Goal: Use online tool/utility: Utilize a website feature to perform a specific function

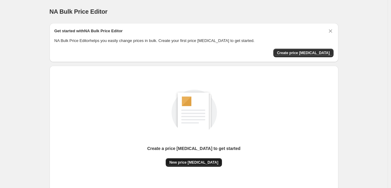
click at [177, 162] on span "New price change job" at bounding box center [193, 162] width 49 height 5
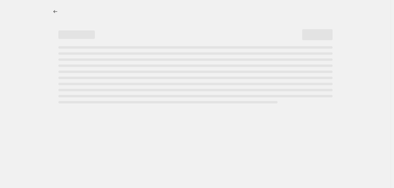
select select "percentage"
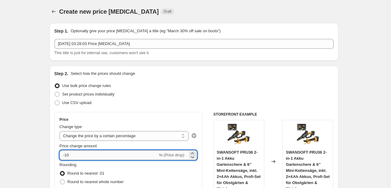
click at [93, 157] on input "-10" at bounding box center [109, 155] width 98 height 10
type input "-1"
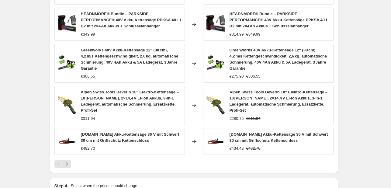
scroll to position [465, 0]
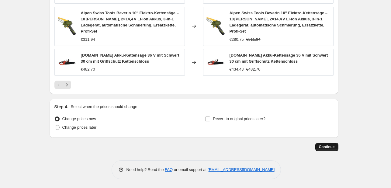
type input "-35"
click at [329, 145] on span "Continue" at bounding box center [327, 146] width 16 height 5
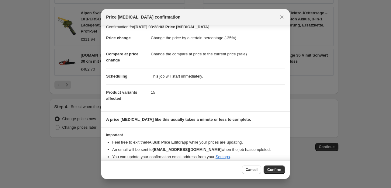
scroll to position [12, 0]
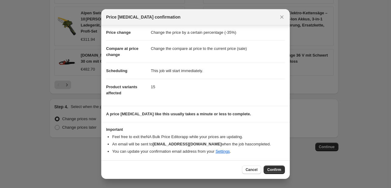
click at [271, 165] on div "Cancel Confirm" at bounding box center [195, 169] width 188 height 19
drag, startPoint x: 268, startPoint y: 166, endPoint x: 267, endPoint y: 155, distance: 11.3
click at [268, 166] on button "Confirm" at bounding box center [273, 169] width 21 height 9
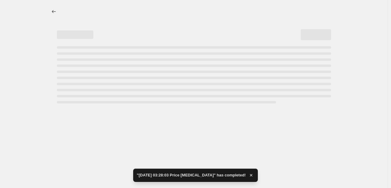
select select "percentage"
